Goal: Use online tool/utility: Utilize a website feature to perform a specific function

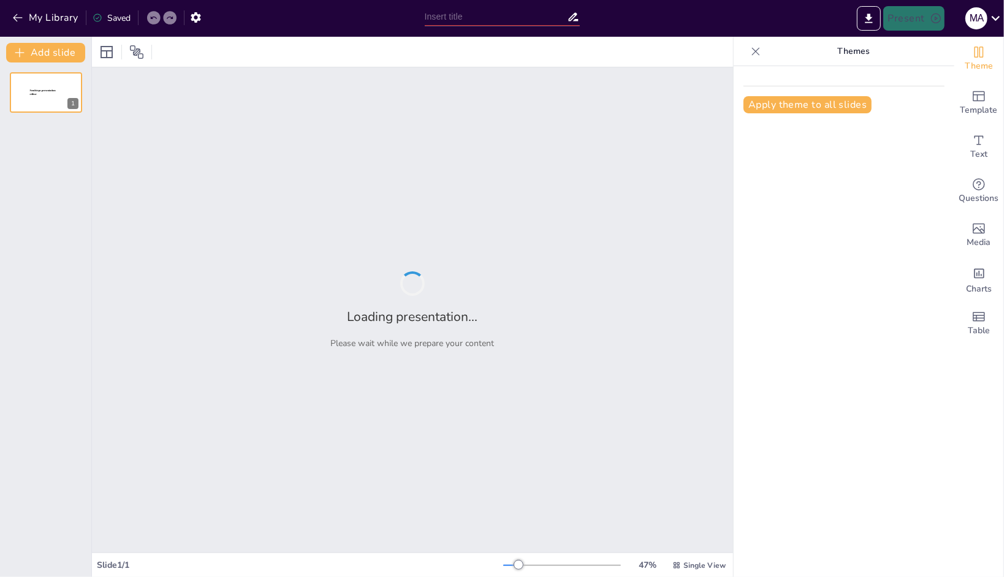
type input "Imported NEURO Logo Video.pptx"
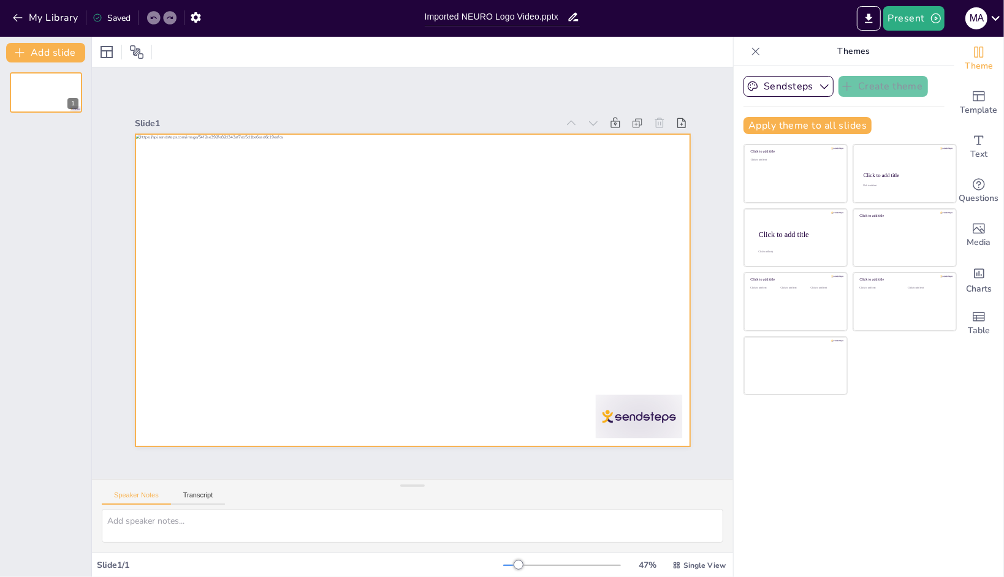
click at [430, 259] on div at bounding box center [412, 290] width 555 height 312
click at [774, 179] on div "Click to add text" at bounding box center [795, 178] width 88 height 38
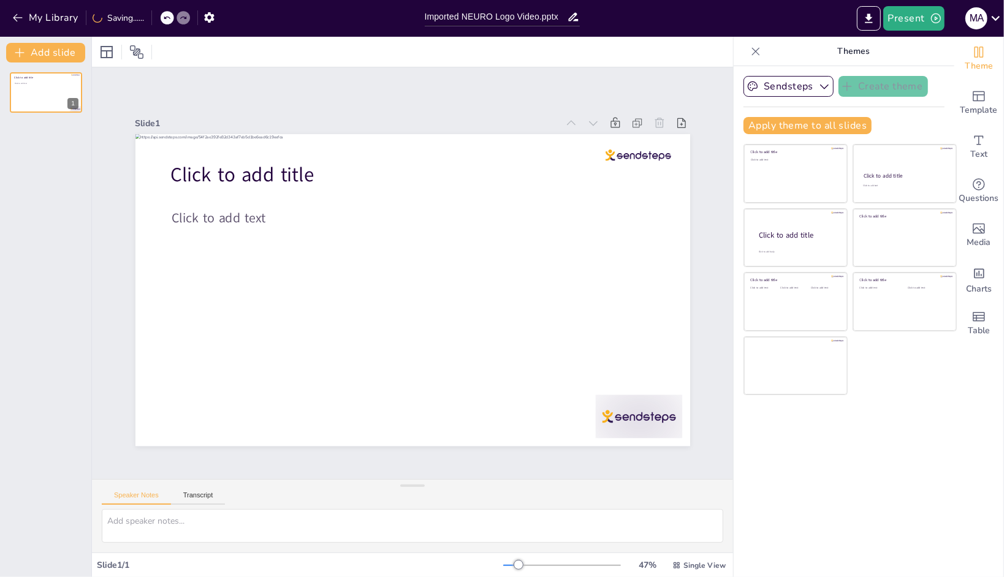
click at [798, 251] on div at bounding box center [795, 238] width 103 height 58
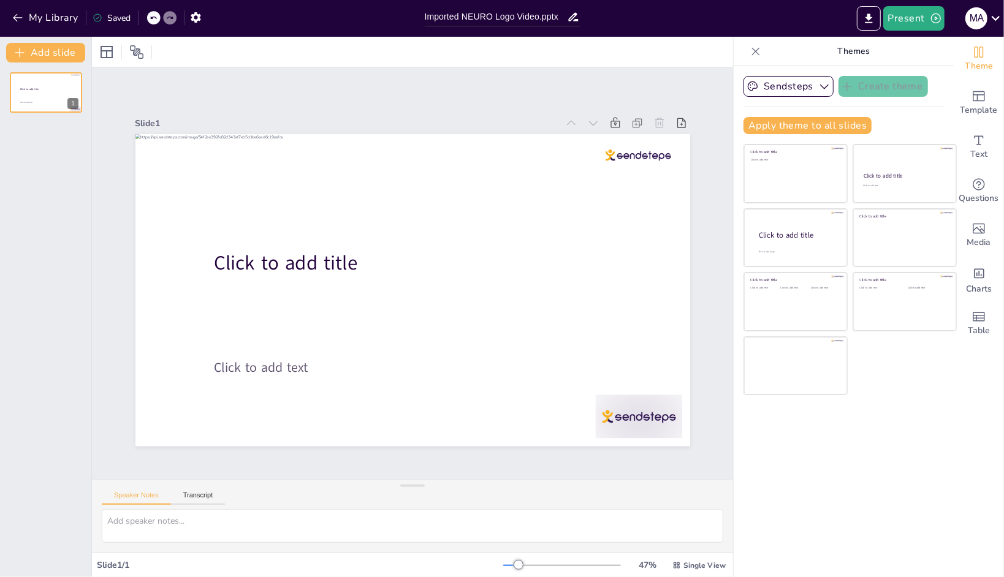
click at [794, 307] on div "Click to add text" at bounding box center [795, 306] width 28 height 38
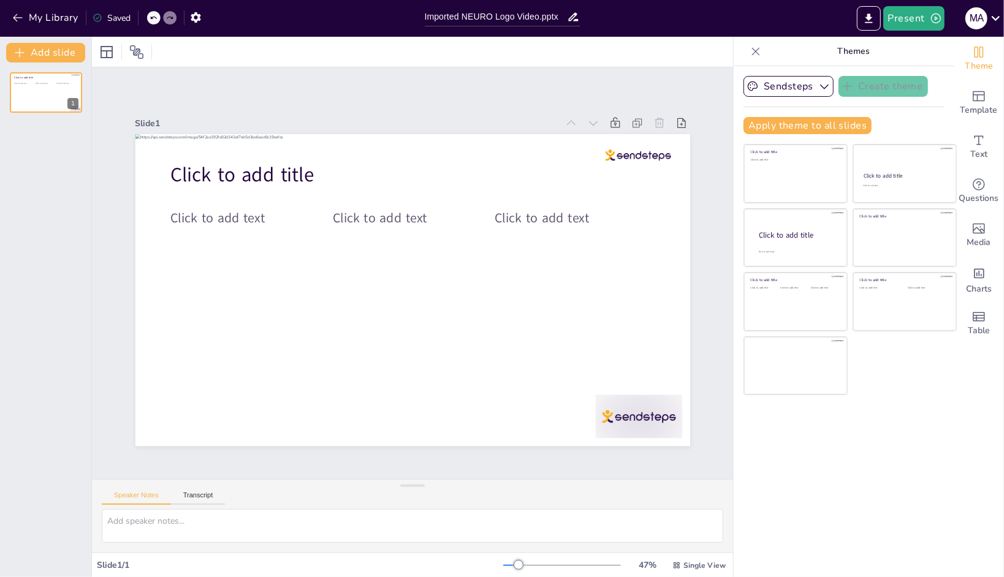
click at [797, 331] on div at bounding box center [795, 302] width 103 height 58
click at [974, 96] on icon "Add ready made slides" at bounding box center [978, 96] width 15 height 15
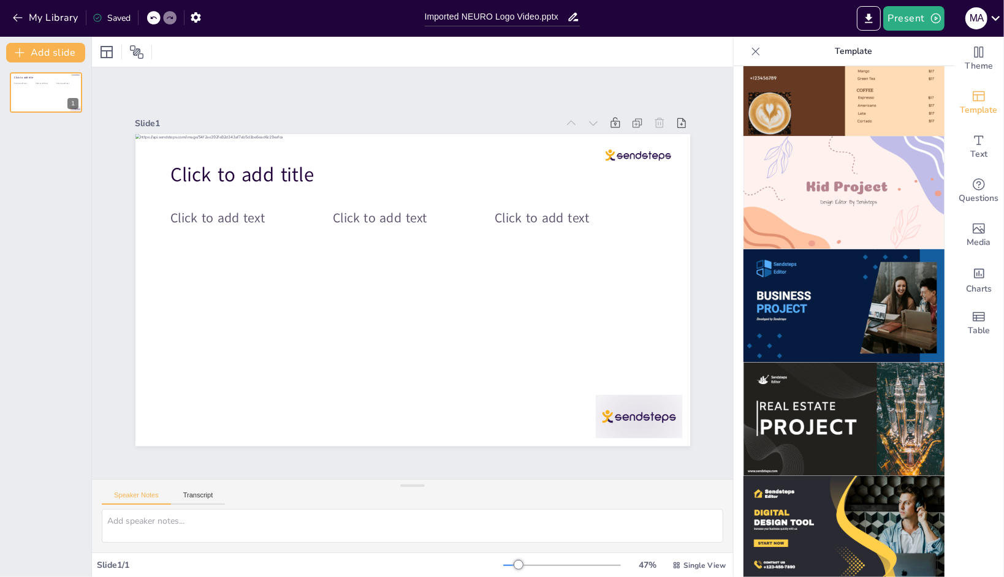
scroll to position [227, 0]
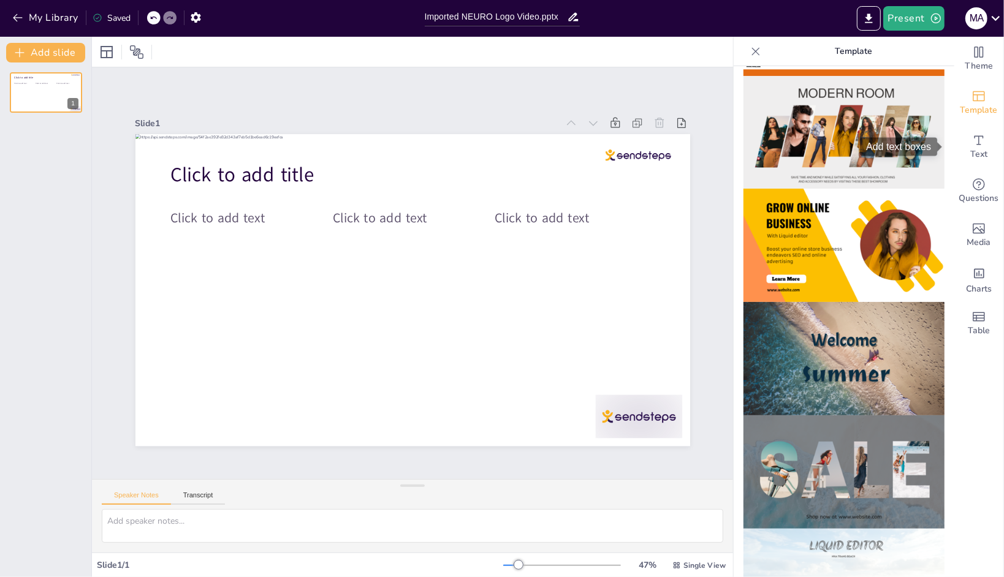
click at [970, 151] on span "Text" at bounding box center [978, 154] width 17 height 13
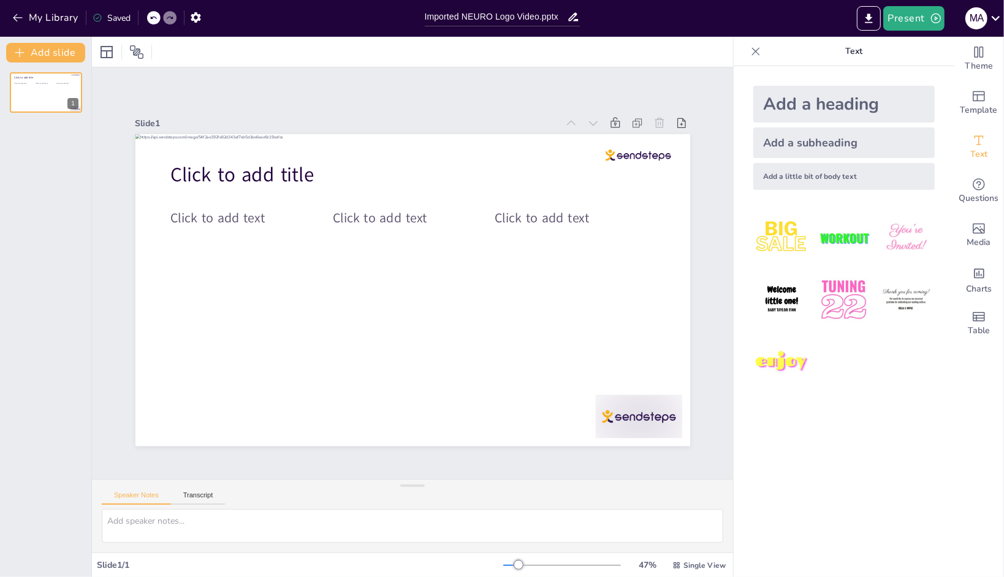
click at [109, 51] on icon at bounding box center [106, 52] width 15 height 15
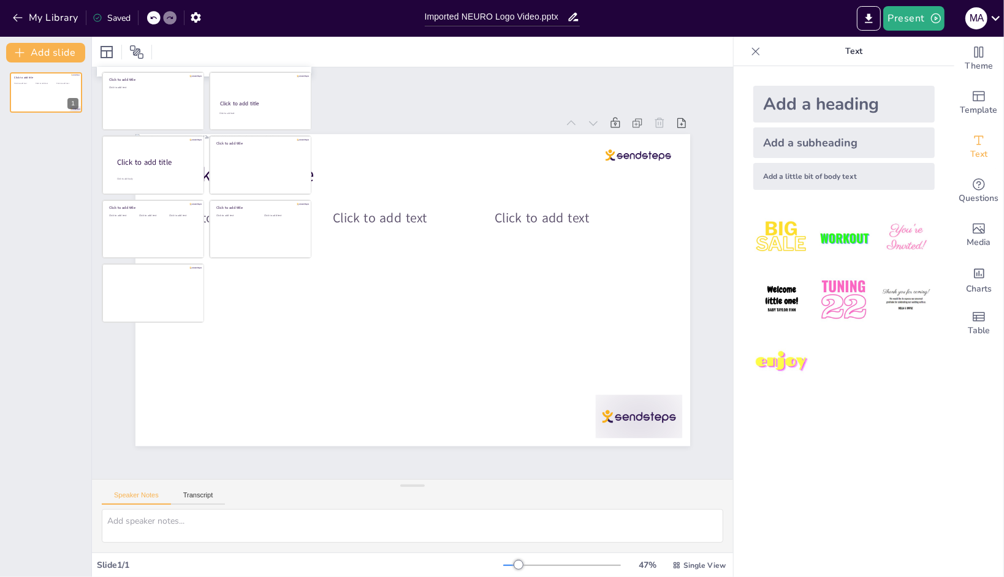
click at [52, 55] on button "Add slide" at bounding box center [45, 53] width 79 height 20
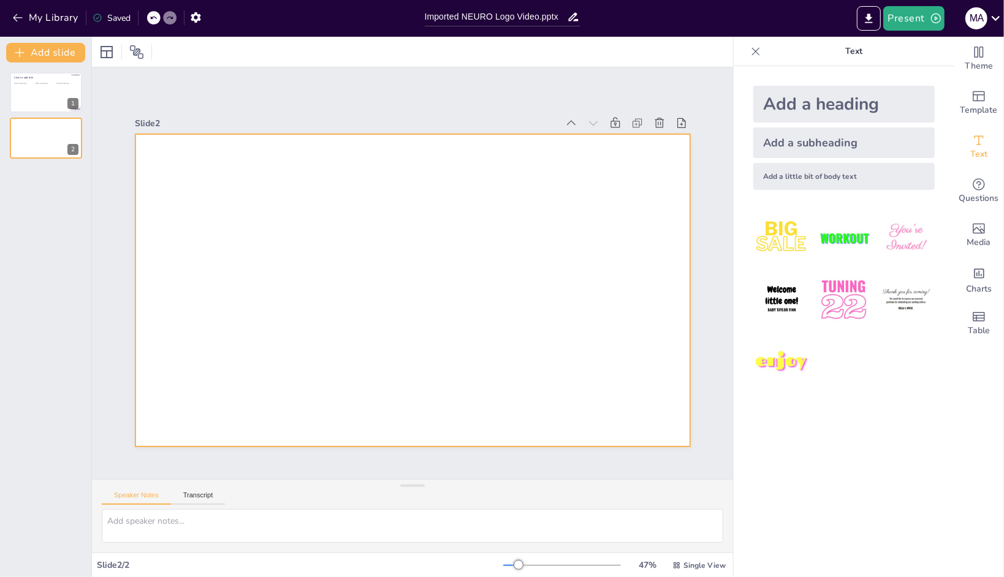
click at [37, 143] on div at bounding box center [46, 138] width 72 height 40
click at [420, 233] on div at bounding box center [412, 290] width 555 height 312
click at [980, 197] on span "Questions" at bounding box center [979, 198] width 40 height 13
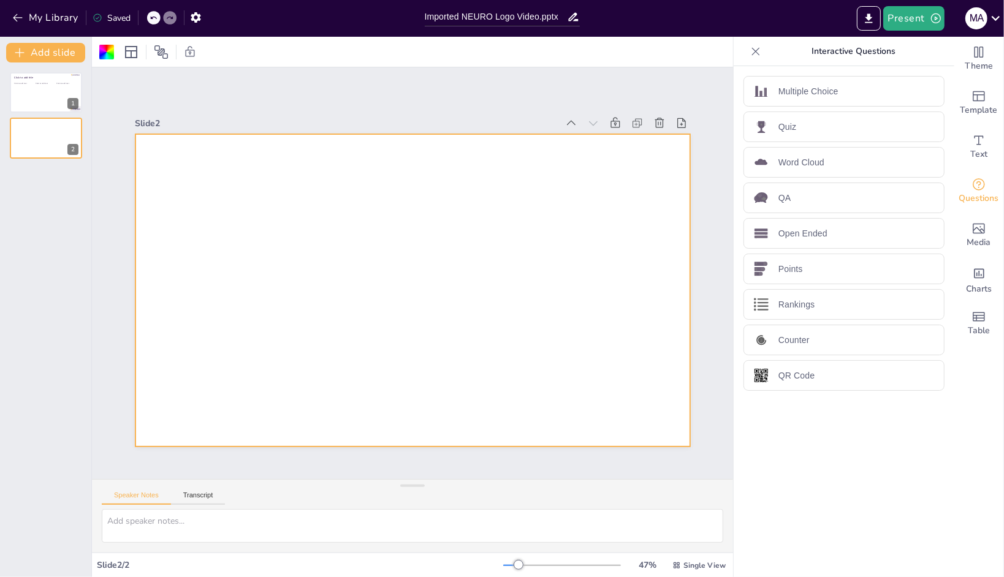
click at [782, 228] on p "Open Ended" at bounding box center [802, 233] width 49 height 13
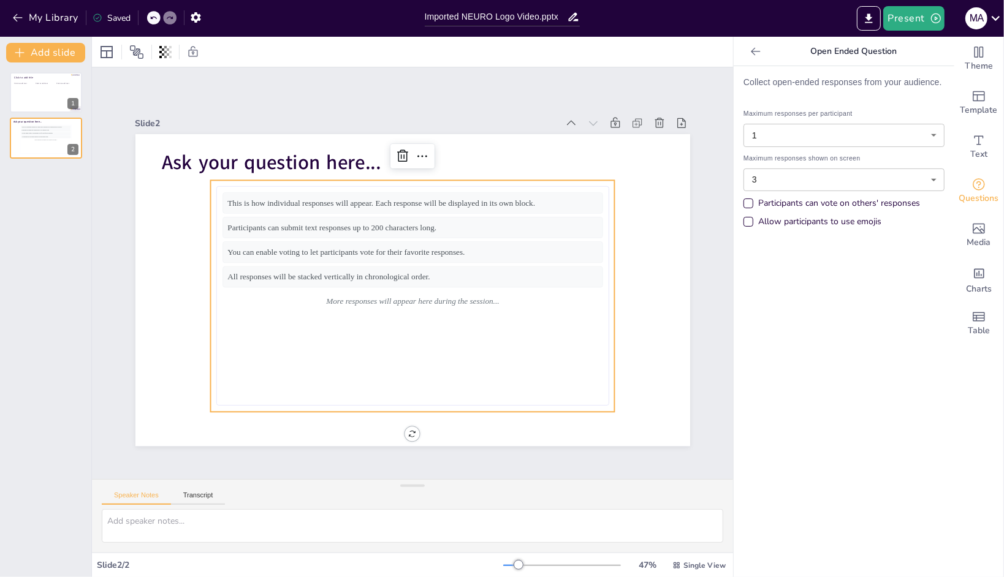
click at [773, 140] on body "My Library Saved Imported NEURO Logo Video.pptx Present M A Document fonts Akat…" at bounding box center [502, 288] width 1004 height 577
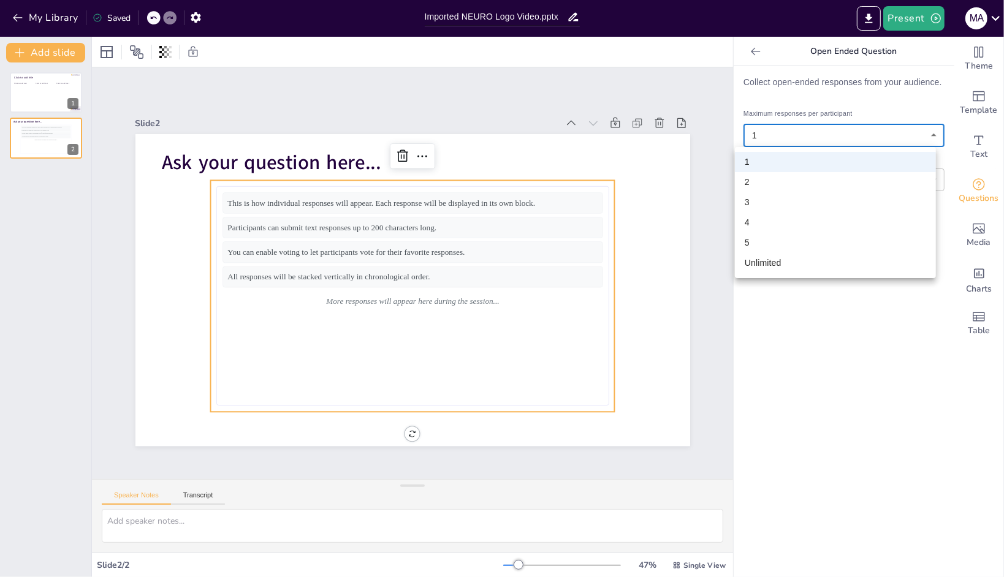
click at [756, 257] on li "Unlimited" at bounding box center [835, 263] width 201 height 20
type input "unlimited"
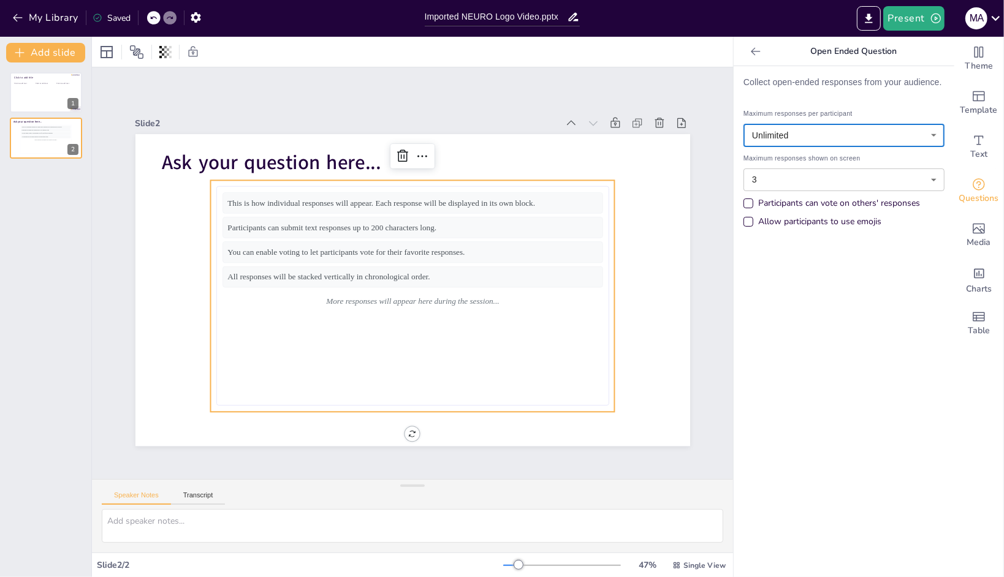
click at [790, 201] on div "Participants can vote on others' responses" at bounding box center [839, 203] width 162 height 12
click at [787, 222] on div "Allow participants to use emojis" at bounding box center [819, 222] width 123 height 12
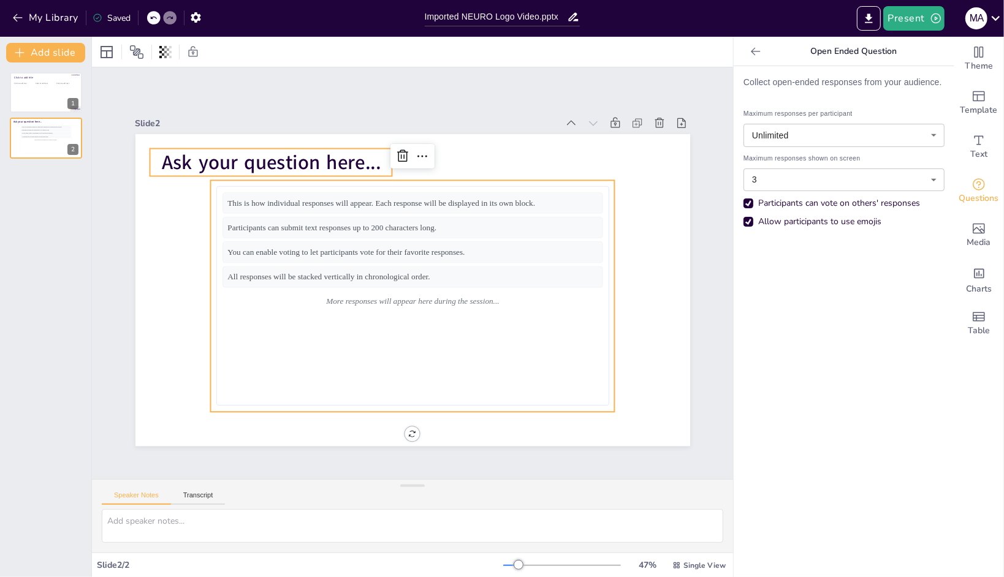
click at [263, 151] on span "Ask your question here..." at bounding box center [270, 163] width 219 height 27
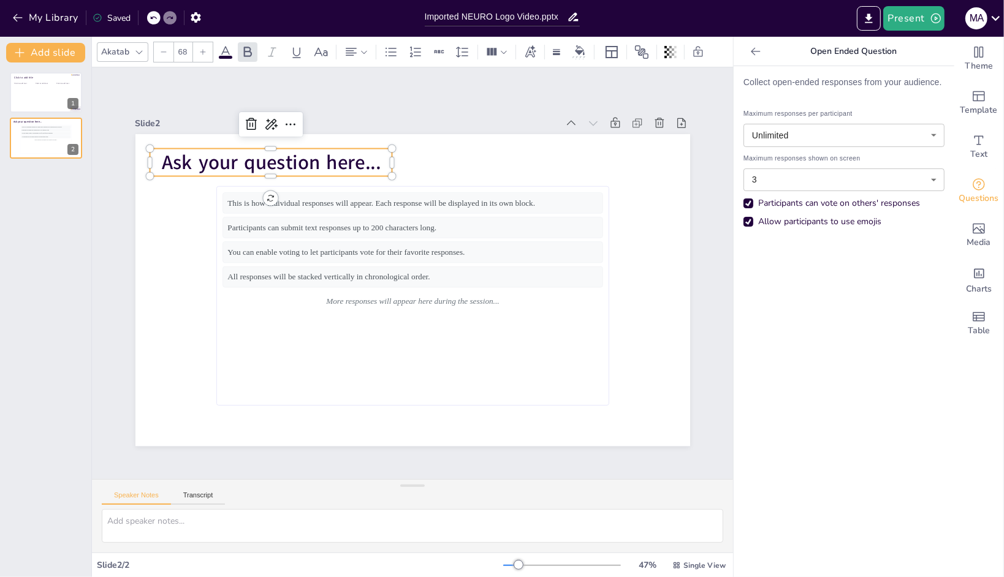
click at [265, 157] on span "Ask your question here..." at bounding box center [270, 163] width 219 height 27
click at [265, 157] on span "Ask your question here..." at bounding box center [270, 162] width 219 height 27
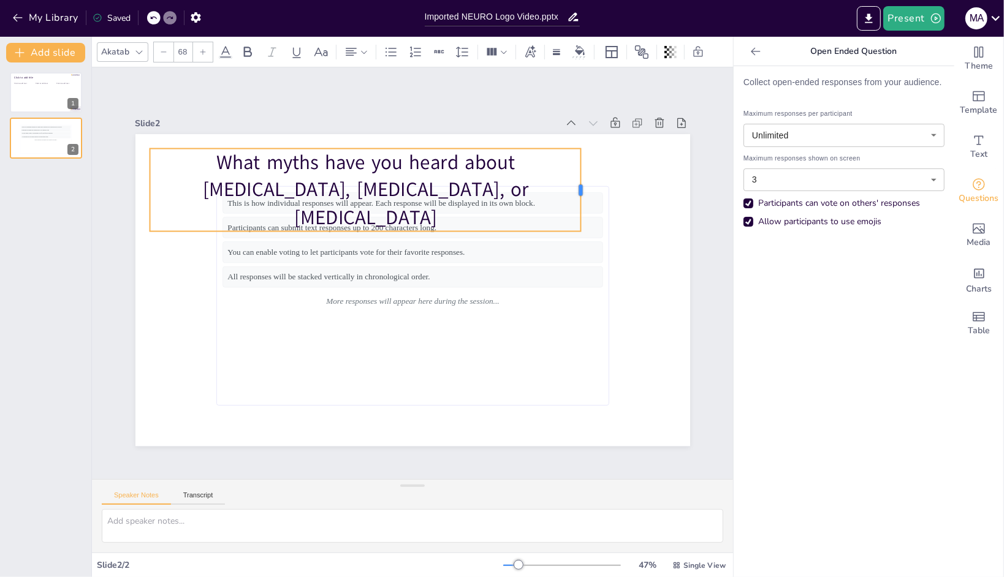
drag, startPoint x: 384, startPoint y: 187, endPoint x: 572, endPoint y: 170, distance: 189.5
click at [585, 170] on div at bounding box center [594, 208] width 18 height 83
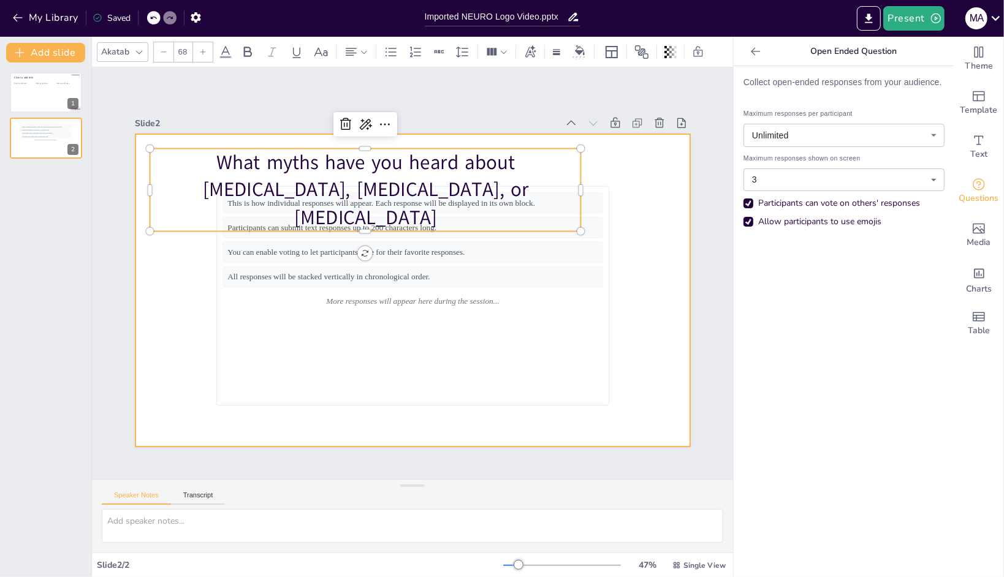
drag, startPoint x: 474, startPoint y: 145, endPoint x: 475, endPoint y: 138, distance: 7.4
click at [475, 138] on div "This is how individual responses will appear. Each response will be displayed i…" at bounding box center [412, 290] width 555 height 312
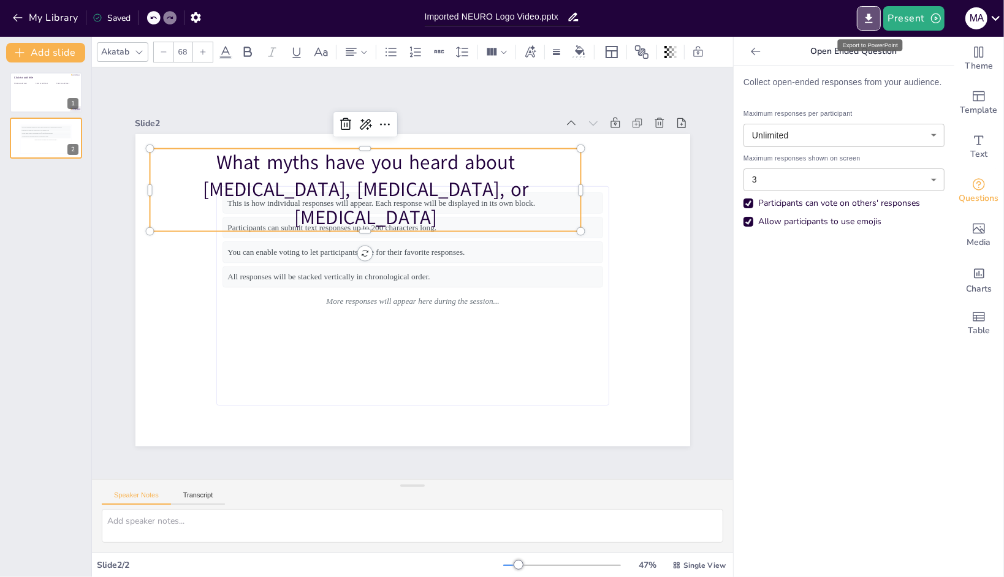
click at [869, 15] on icon "Export to PowerPoint" at bounding box center [868, 17] width 7 height 9
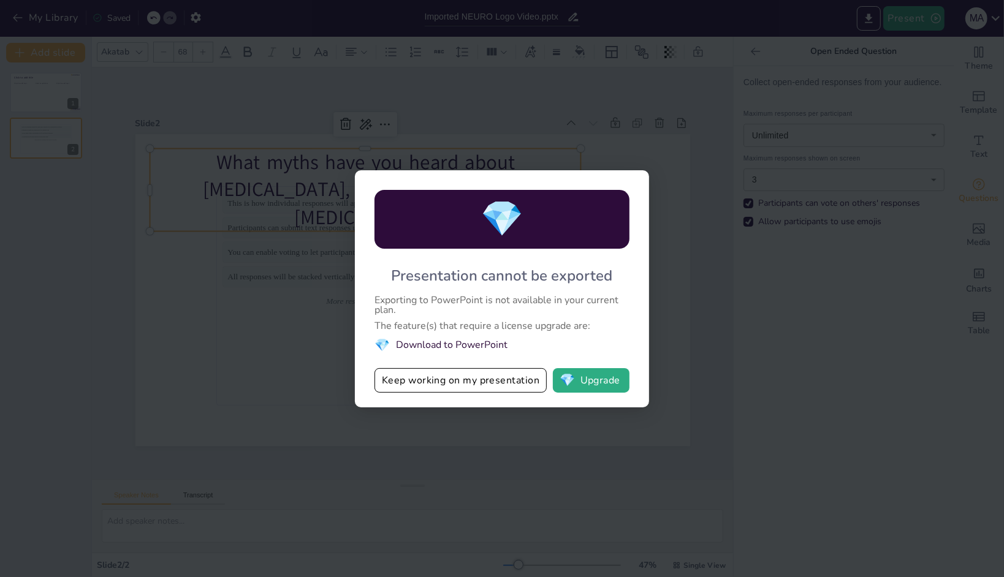
click at [741, 311] on div "💎 Presentation cannot be exported Exporting to PowerPoint is not available in y…" at bounding box center [502, 288] width 1004 height 577
